Goal: Information Seeking & Learning: Learn about a topic

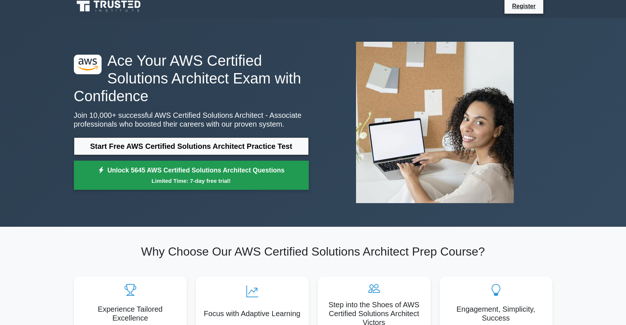
scroll to position [8, 0]
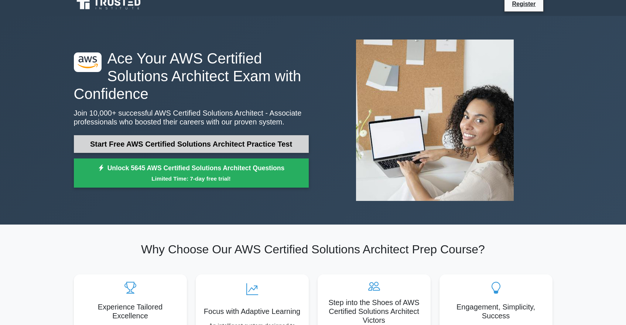
click at [182, 141] on link "Start Free AWS Certified Solutions Architect Practice Test" at bounding box center [191, 144] width 235 height 18
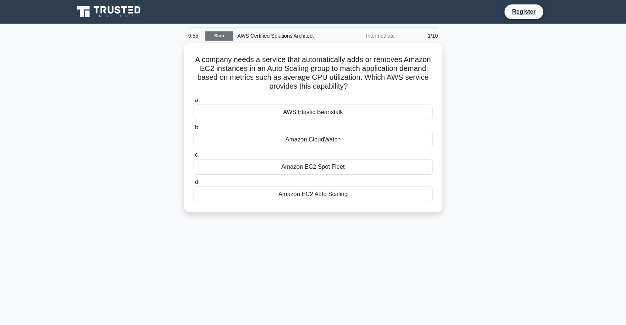
click at [226, 40] on link "Stop" at bounding box center [219, 35] width 28 height 9
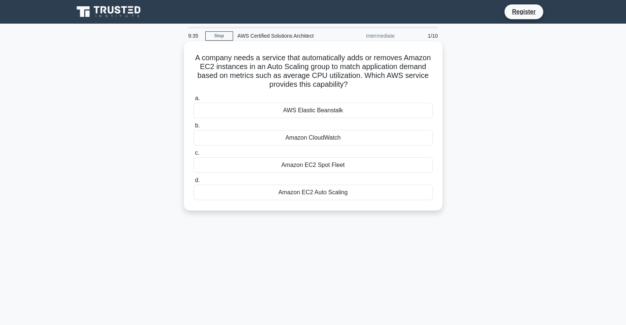
click at [305, 166] on div "Amazon EC2 Spot Fleet" at bounding box center [313, 165] width 239 height 16
click at [194, 156] on input "c. Amazon EC2 Spot Fleet" at bounding box center [194, 153] width 0 height 5
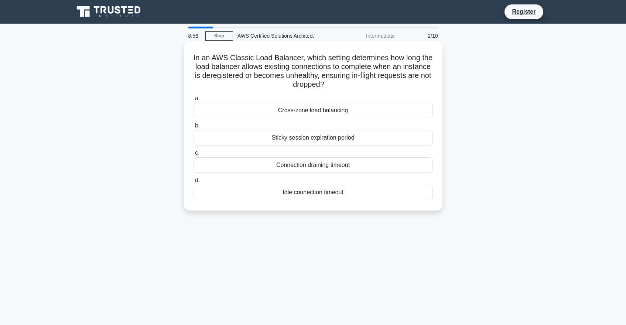
click at [292, 167] on div "Connection draining timeout" at bounding box center [313, 165] width 239 height 16
click at [194, 156] on input "c. Connection draining timeout" at bounding box center [194, 153] width 0 height 5
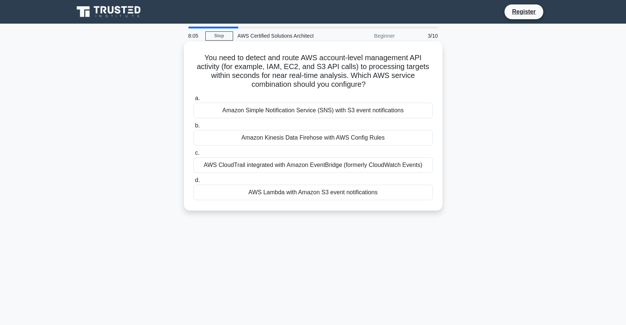
click at [273, 164] on div "AWS CloudTrail integrated with Amazon EventBridge (formerly CloudWatch Events)" at bounding box center [313, 165] width 239 height 16
click at [194, 156] on input "c. AWS CloudTrail integrated with Amazon EventBridge (formerly CloudWatch Event…" at bounding box center [194, 153] width 0 height 5
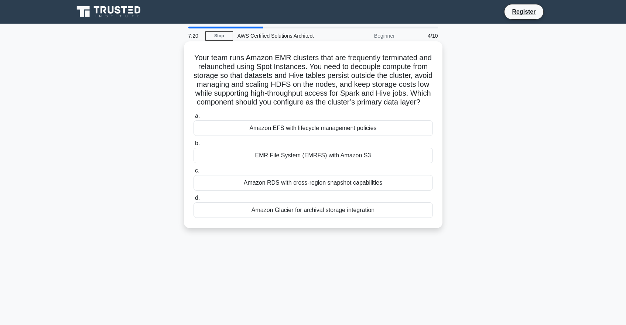
click at [280, 60] on h5 "Your team runs Amazon EMR clusters that are frequently terminated and relaunche…" at bounding box center [313, 80] width 241 height 54
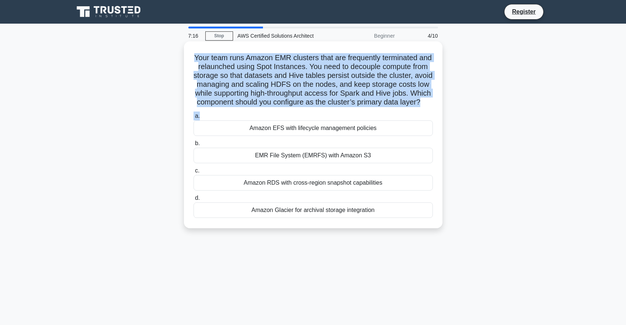
drag, startPoint x: 195, startPoint y: 57, endPoint x: 260, endPoint y: 113, distance: 86.1
click at [260, 113] on div "Your team runs Amazon EMR clusters that are frequently terminated and relaunche…" at bounding box center [313, 134] width 253 height 181
copy div "Your team runs Amazon EMR clusters that are frequently terminated and relaunche…"
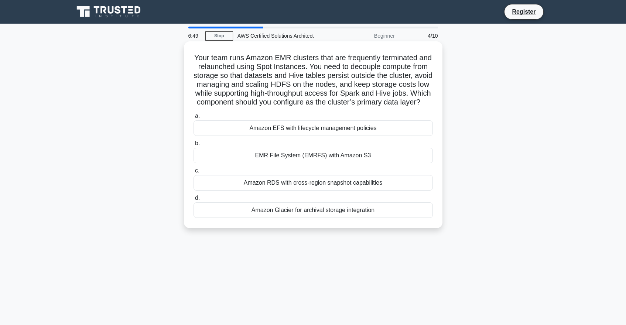
click at [399, 138] on div "a. Amazon EFS with lifecycle management policies b. EMR File System (EMRFS) wit…" at bounding box center [313, 164] width 248 height 109
click at [302, 158] on div "EMR File System (EMRFS) with Amazon S3" at bounding box center [313, 156] width 239 height 16
click at [194, 146] on input "b. EMR File System (EMRFS) with Amazon S3" at bounding box center [194, 143] width 0 height 5
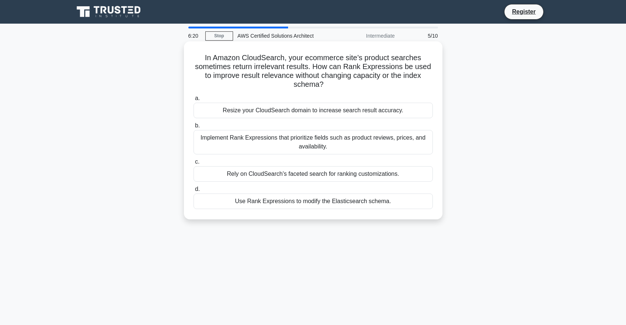
click at [252, 141] on div "Implement Rank Expressions that prioritize fields such as product reviews, pric…" at bounding box center [313, 142] width 239 height 24
click at [194, 128] on input "b. Implement Rank Expressions that prioritize fields such as product reviews, p…" at bounding box center [194, 125] width 0 height 5
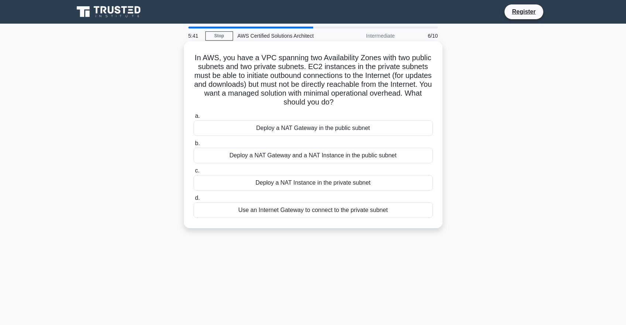
click at [259, 155] on div "Deploy a NAT Gateway and a NAT Instance in the public subnet" at bounding box center [313, 156] width 239 height 16
click at [194, 146] on input "b. Deploy a NAT Gateway and a NAT Instance in the public subnet" at bounding box center [194, 143] width 0 height 5
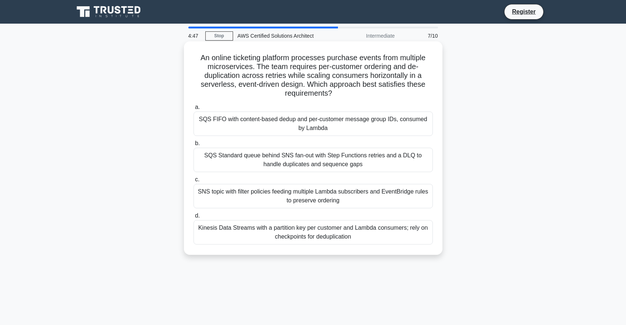
click at [335, 123] on div "SQS FIFO with content-based dedup and per-customer message group IDs, consumed …" at bounding box center [313, 124] width 239 height 24
click at [194, 110] on input "a. SQS FIFO with content-based dedup and per-customer message group IDs, consum…" at bounding box center [194, 107] width 0 height 5
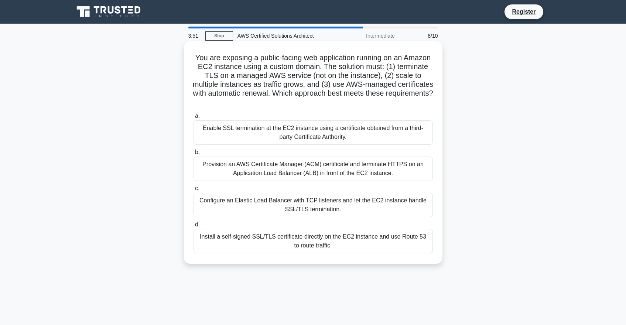
click at [318, 237] on div "Install a self-signed SSL/TLS certificate directly on the EC2 instance and use …" at bounding box center [313, 241] width 239 height 24
click at [194, 227] on input "d. Install a self-signed SSL/TLS certificate directly on the EC2 instance and u…" at bounding box center [194, 224] width 0 height 5
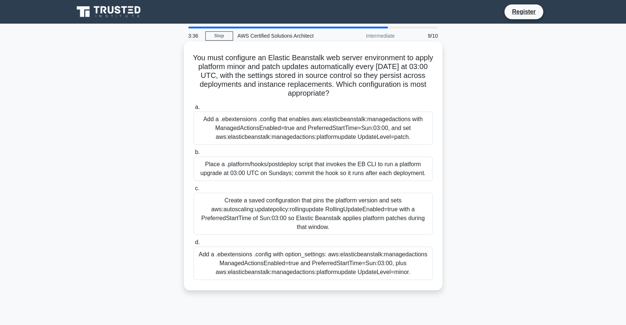
click at [274, 130] on div "Add a .ebextensions .config that enables aws:elasticbeanstalk:managedactions wi…" at bounding box center [313, 128] width 239 height 33
click at [194, 110] on input "a. Add a .ebextensions .config that enables aws:elasticbeanstalk:managedactions…" at bounding box center [194, 107] width 0 height 5
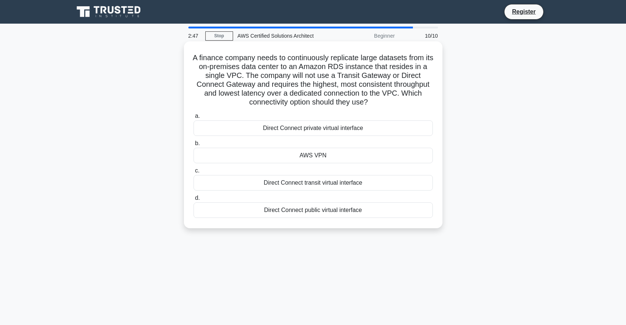
click at [334, 214] on div "Direct Connect public virtual interface" at bounding box center [313, 211] width 239 height 16
click at [194, 201] on input "d. Direct Connect public virtual interface" at bounding box center [194, 198] width 0 height 5
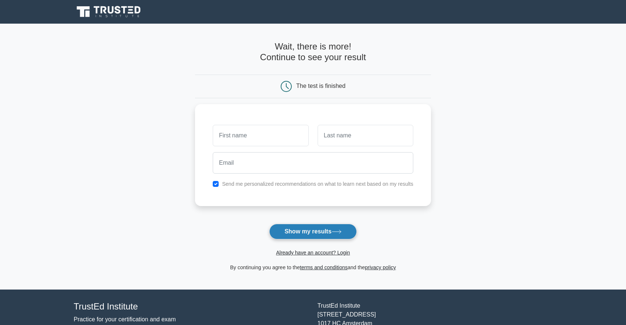
click at [300, 231] on button "Show my results" at bounding box center [312, 232] width 87 height 16
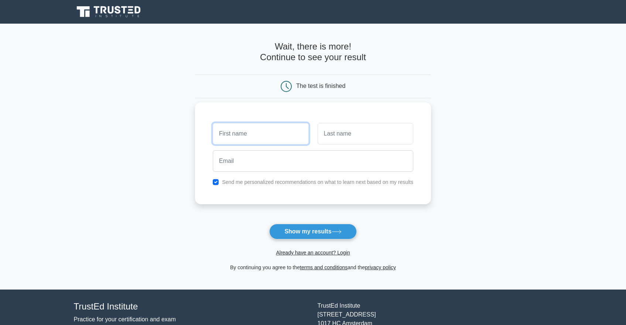
click at [251, 141] on input "text" at bounding box center [261, 133] width 96 height 21
type input "kasun"
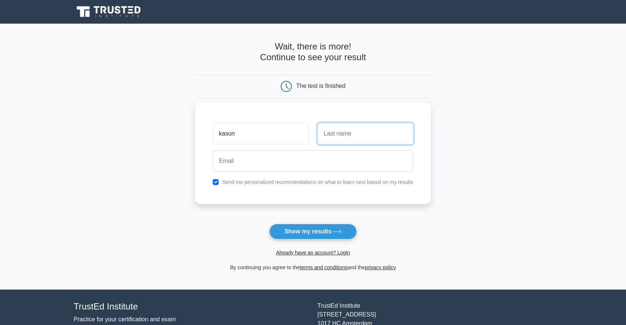
click at [327, 134] on input "text" at bounding box center [366, 133] width 96 height 21
type input "Rajapakshe"
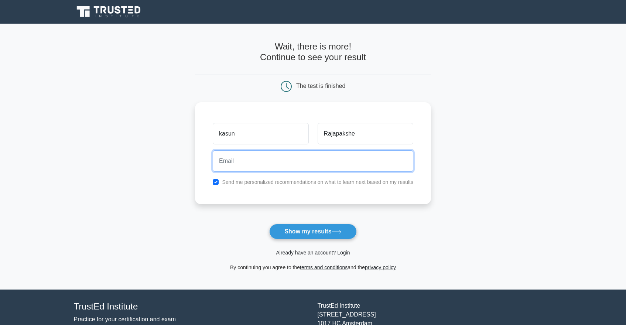
click at [271, 166] on input "email" at bounding box center [313, 160] width 201 height 21
type input "kasun.rajapakshe@incubatelabs.com"
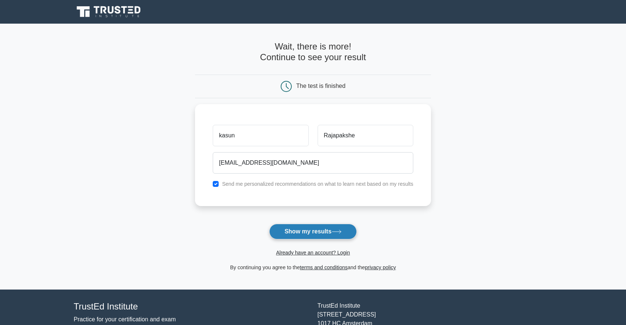
click at [312, 230] on button "Show my results" at bounding box center [312, 232] width 87 height 16
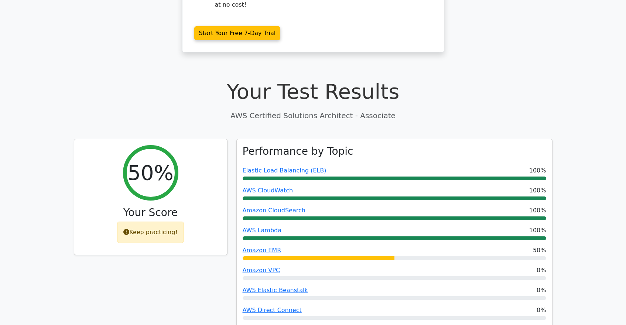
scroll to position [171, 0]
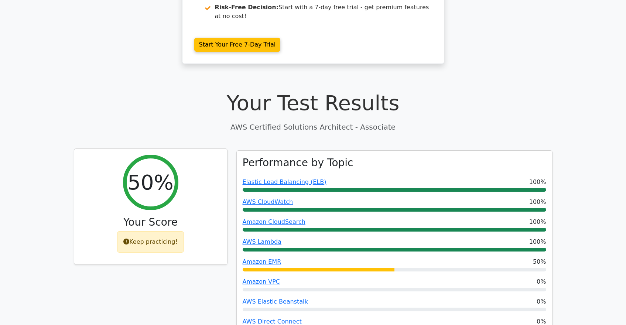
click at [135, 231] on div "Keep practicing!" at bounding box center [150, 241] width 67 height 21
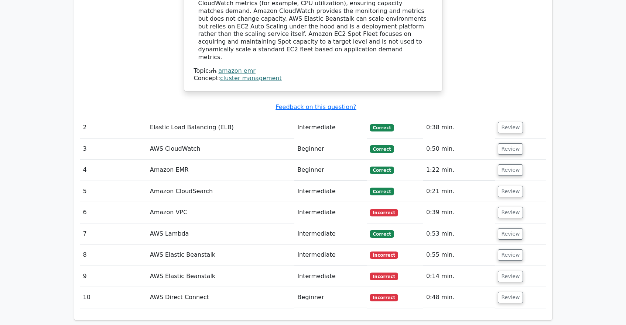
scroll to position [875, 0]
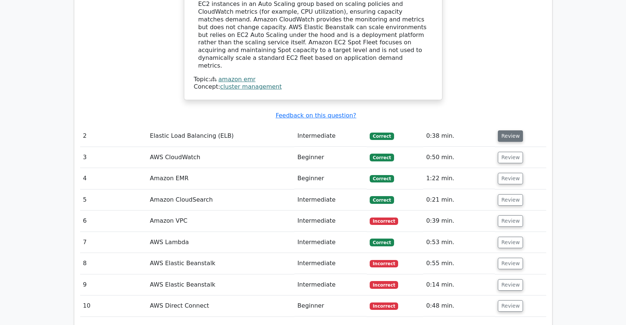
click at [500, 130] on button "Review" at bounding box center [510, 135] width 25 height 11
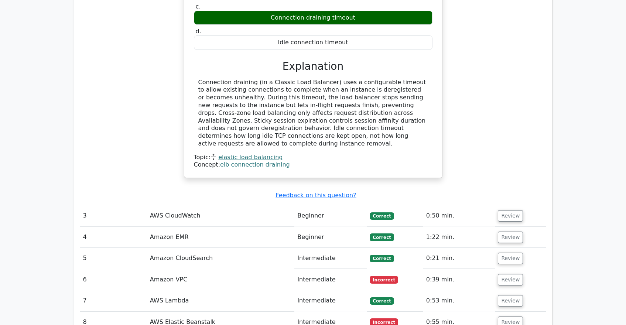
scroll to position [1125, 0]
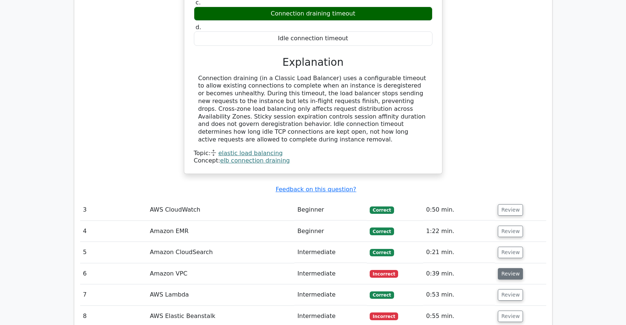
click at [501, 268] on button "Review" at bounding box center [510, 273] width 25 height 11
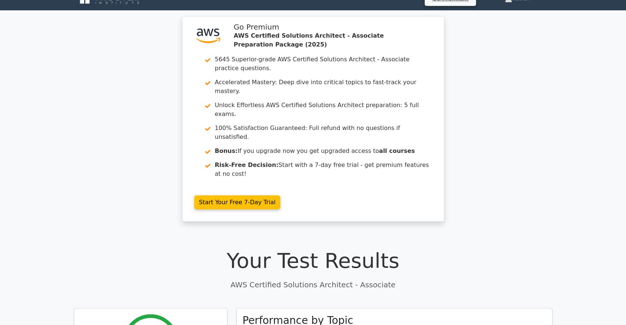
scroll to position [0, 0]
